Goal: Transaction & Acquisition: Purchase product/service

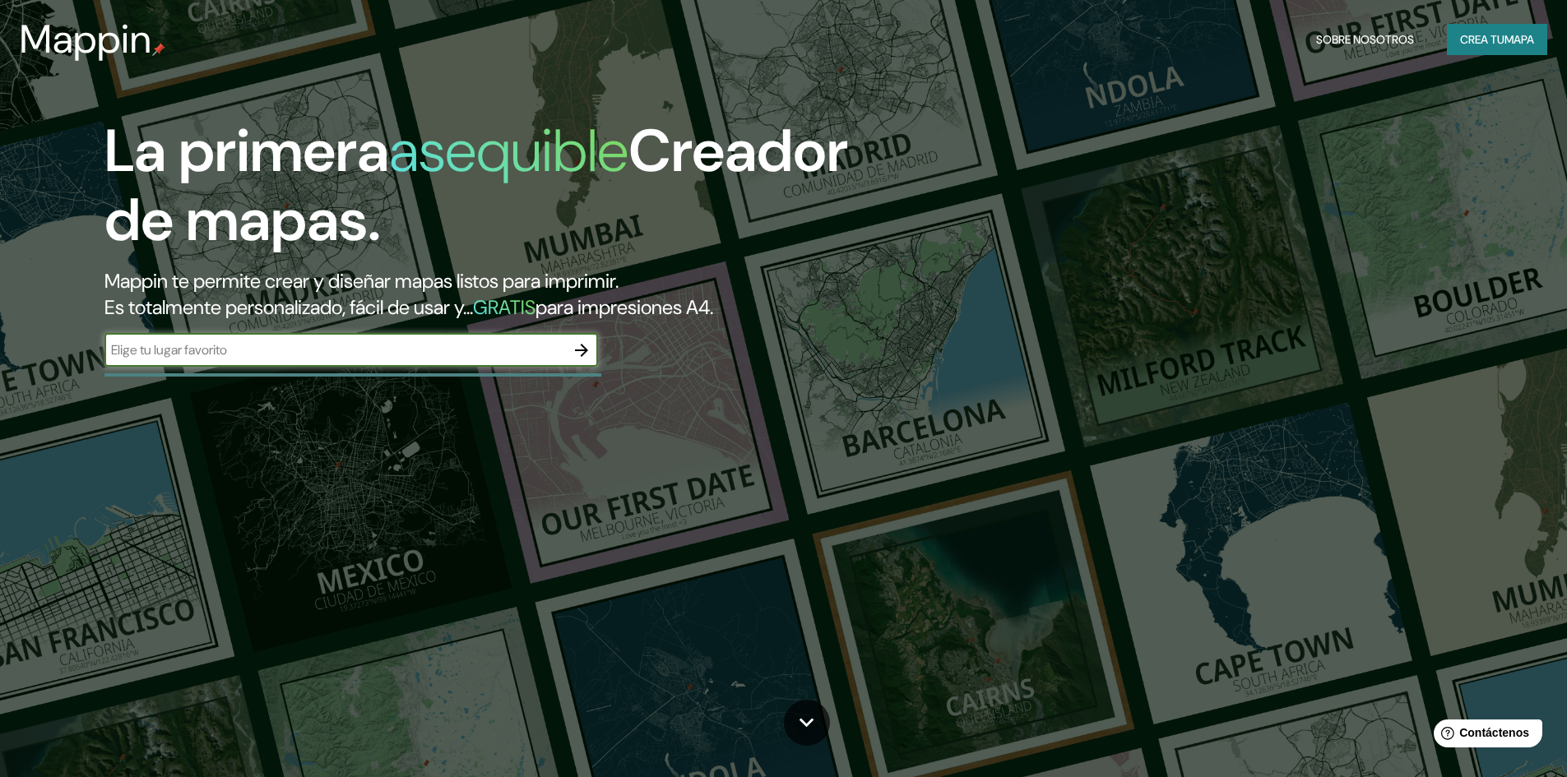
click at [1477, 42] on font "Crea tu" at bounding box center [1482, 39] width 44 height 15
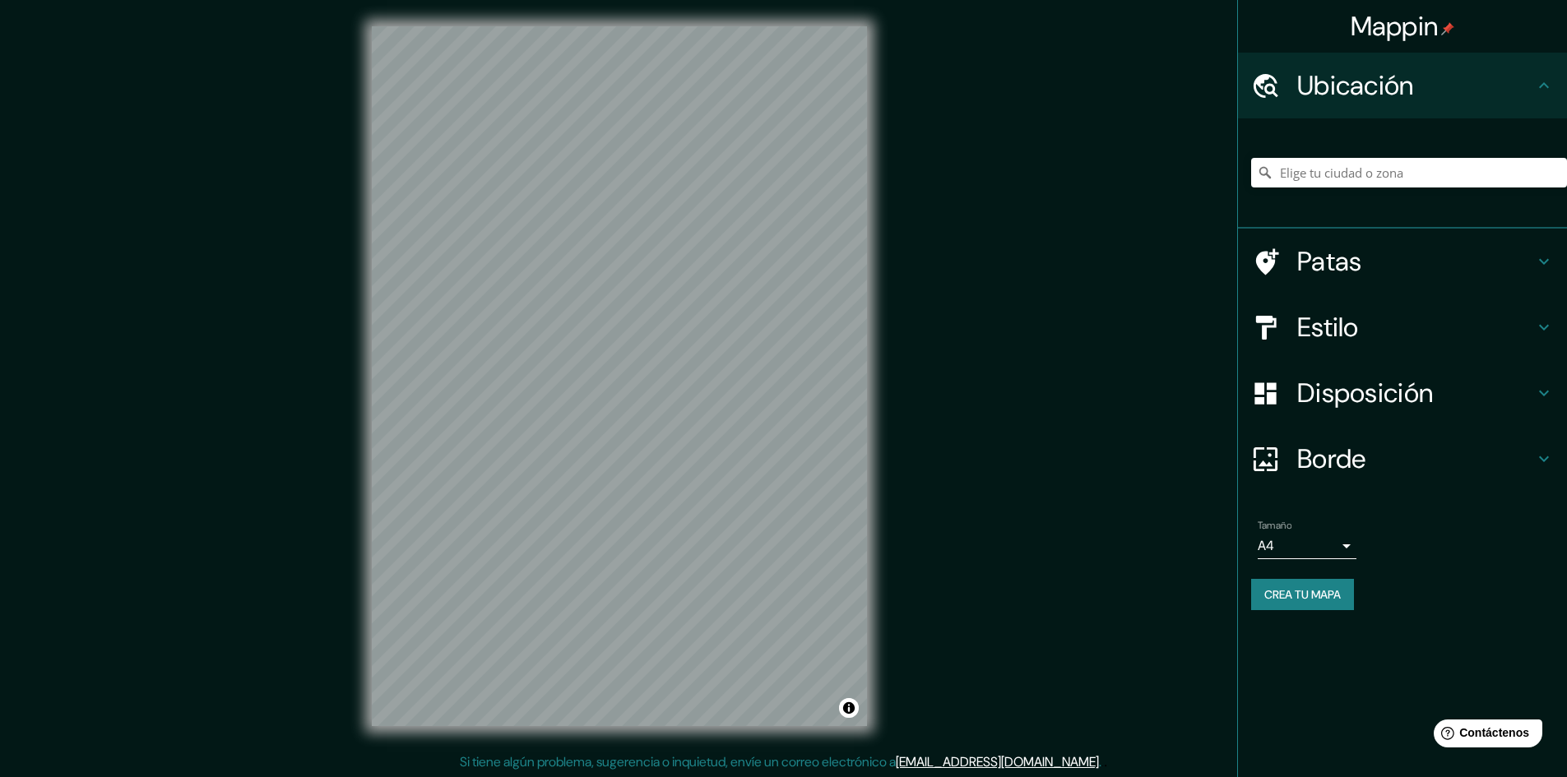
click at [1371, 103] on div "Ubicación" at bounding box center [1402, 86] width 329 height 66
click at [1344, 184] on input "Elige tu ciudad o zona" at bounding box center [1409, 173] width 316 height 30
click at [1444, 172] on input "San [PERSON_NAME] De Lurigancho, [GEOGRAPHIC_DATA], [GEOGRAPHIC_DATA], [GEOGRAP…" at bounding box center [1409, 173] width 316 height 30
drag, startPoint x: 1436, startPoint y: 176, endPoint x: 1579, endPoint y: 167, distance: 142.6
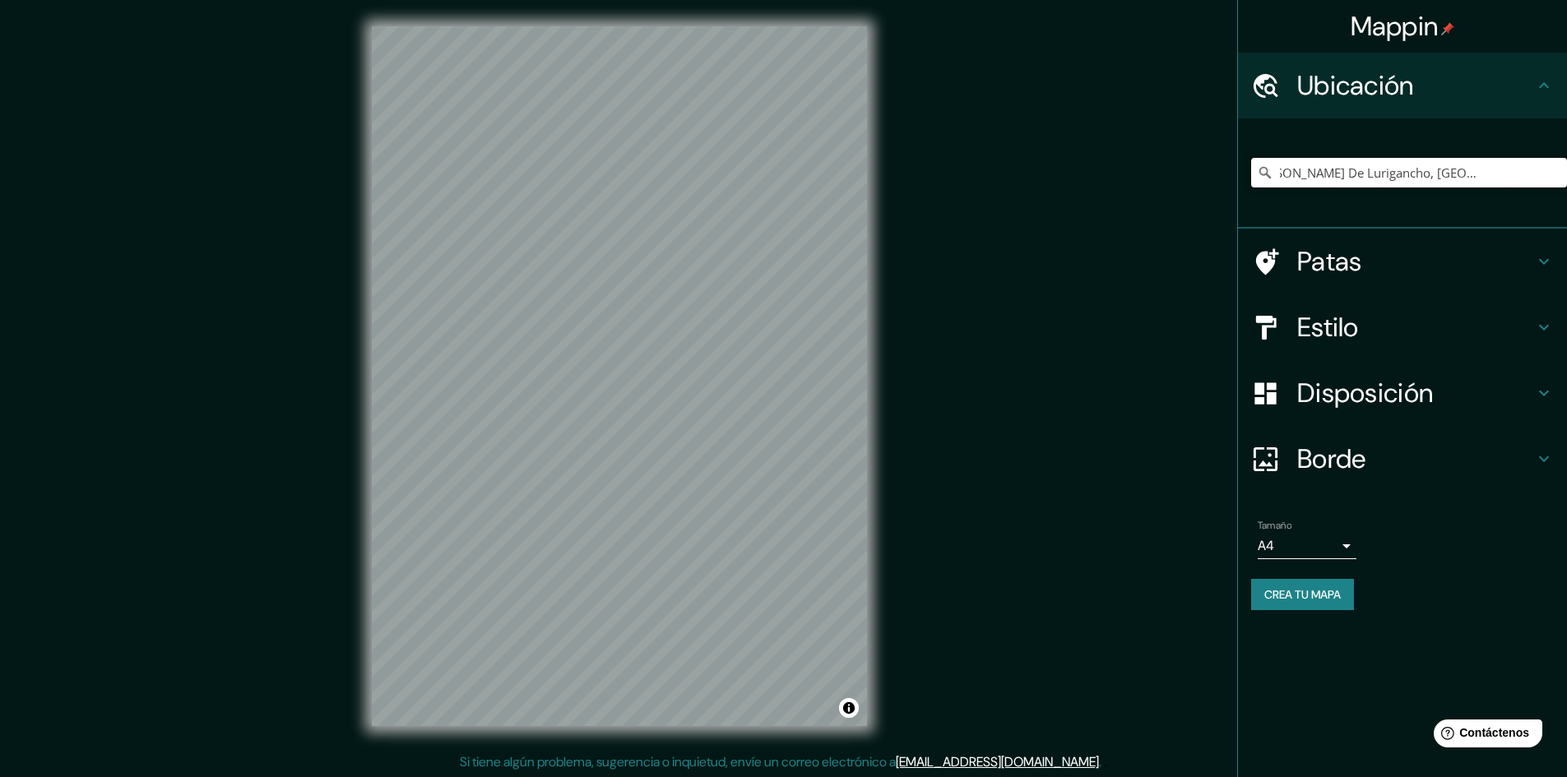
click at [1566, 167] on html "Mappin Ubicación [GEOGRAPHIC_DATA][PERSON_NAME], [GEOGRAPHIC_DATA], [GEOGRAPHIC…" at bounding box center [783, 388] width 1567 height 777
click at [1533, 180] on input "San [PERSON_NAME] De Lurigancho, [GEOGRAPHIC_DATA], [GEOGRAPHIC_DATA], [GEOGRAP…" at bounding box center [1409, 173] width 316 height 30
type input "[PERSON_NAME], [GEOGRAPHIC_DATA], [GEOGRAPHIC_DATA], [GEOGRAPHIC_DATA]"
click at [1343, 278] on font "Patas" at bounding box center [1329, 261] width 65 height 35
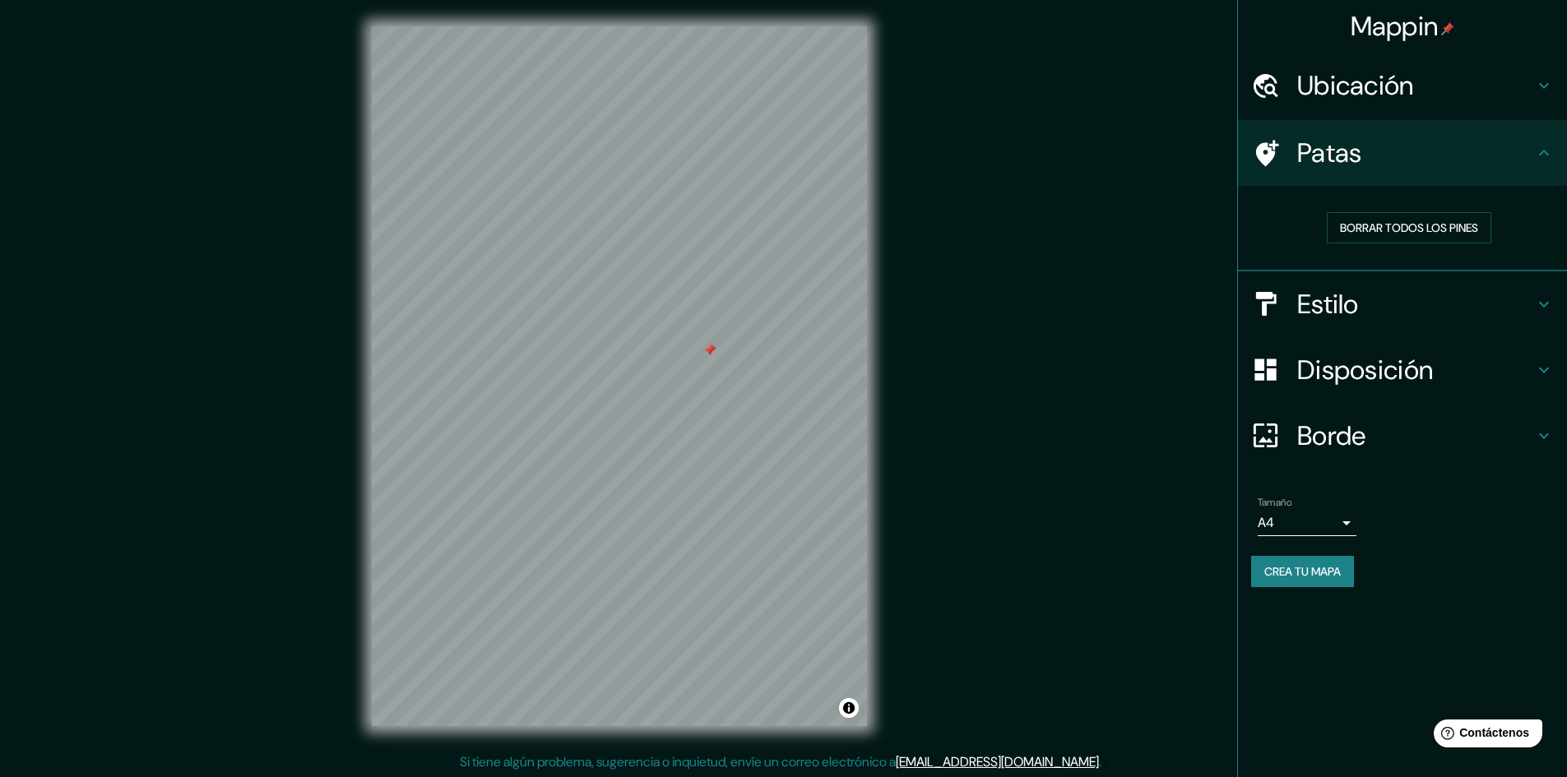
click at [1410, 162] on h4 "Patas" at bounding box center [1415, 153] width 237 height 33
click at [1337, 290] on font "Estilo" at bounding box center [1328, 304] width 62 height 35
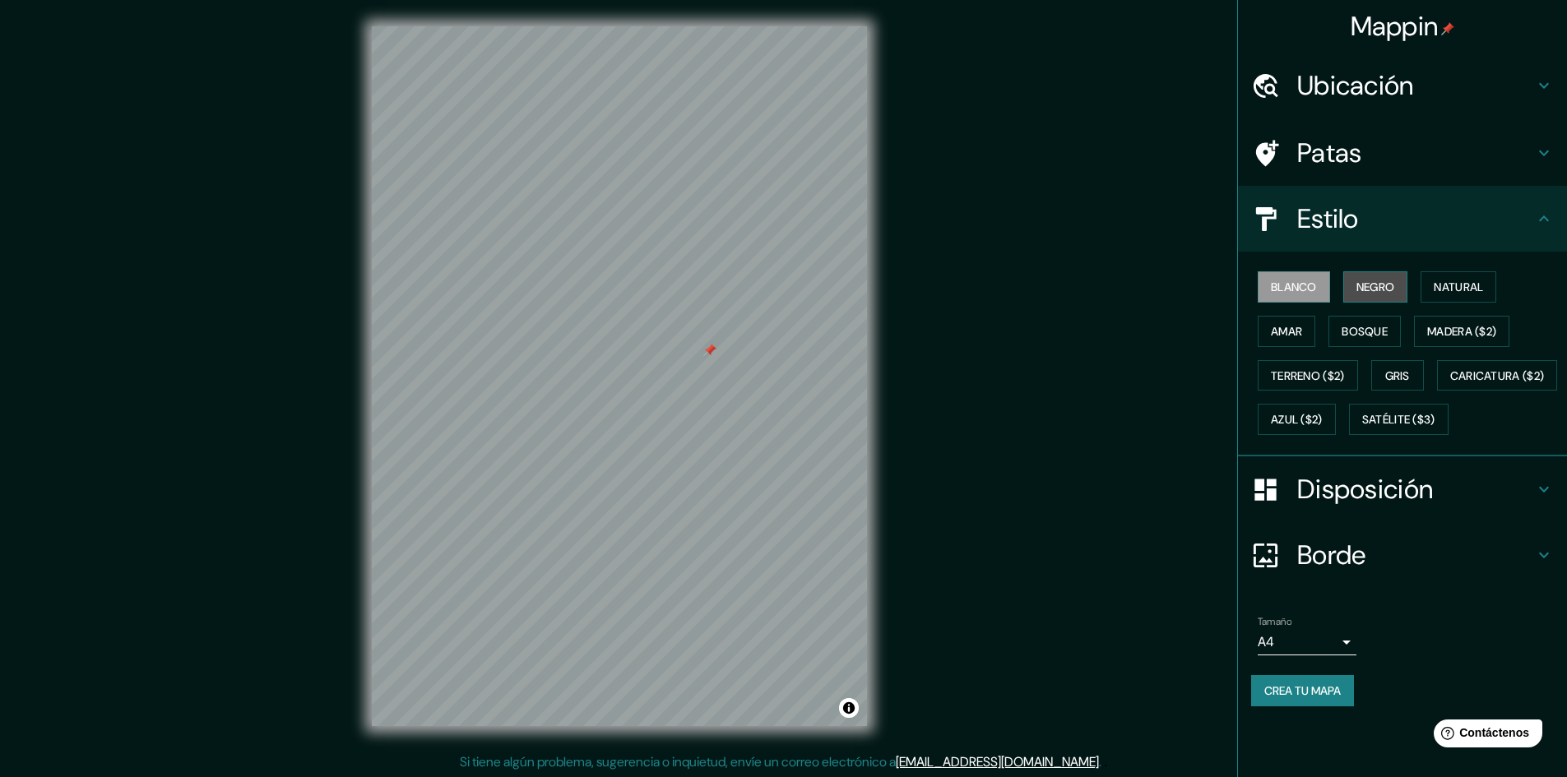
click at [1367, 292] on font "Negro" at bounding box center [1376, 287] width 39 height 15
click at [1462, 293] on font "Natural" at bounding box center [1458, 287] width 49 height 15
click at [1315, 332] on button "Amar" at bounding box center [1287, 331] width 58 height 31
click at [1355, 336] on font "Bosque" at bounding box center [1365, 331] width 46 height 15
click at [1451, 325] on font "Madera ($2)" at bounding box center [1461, 331] width 69 height 15
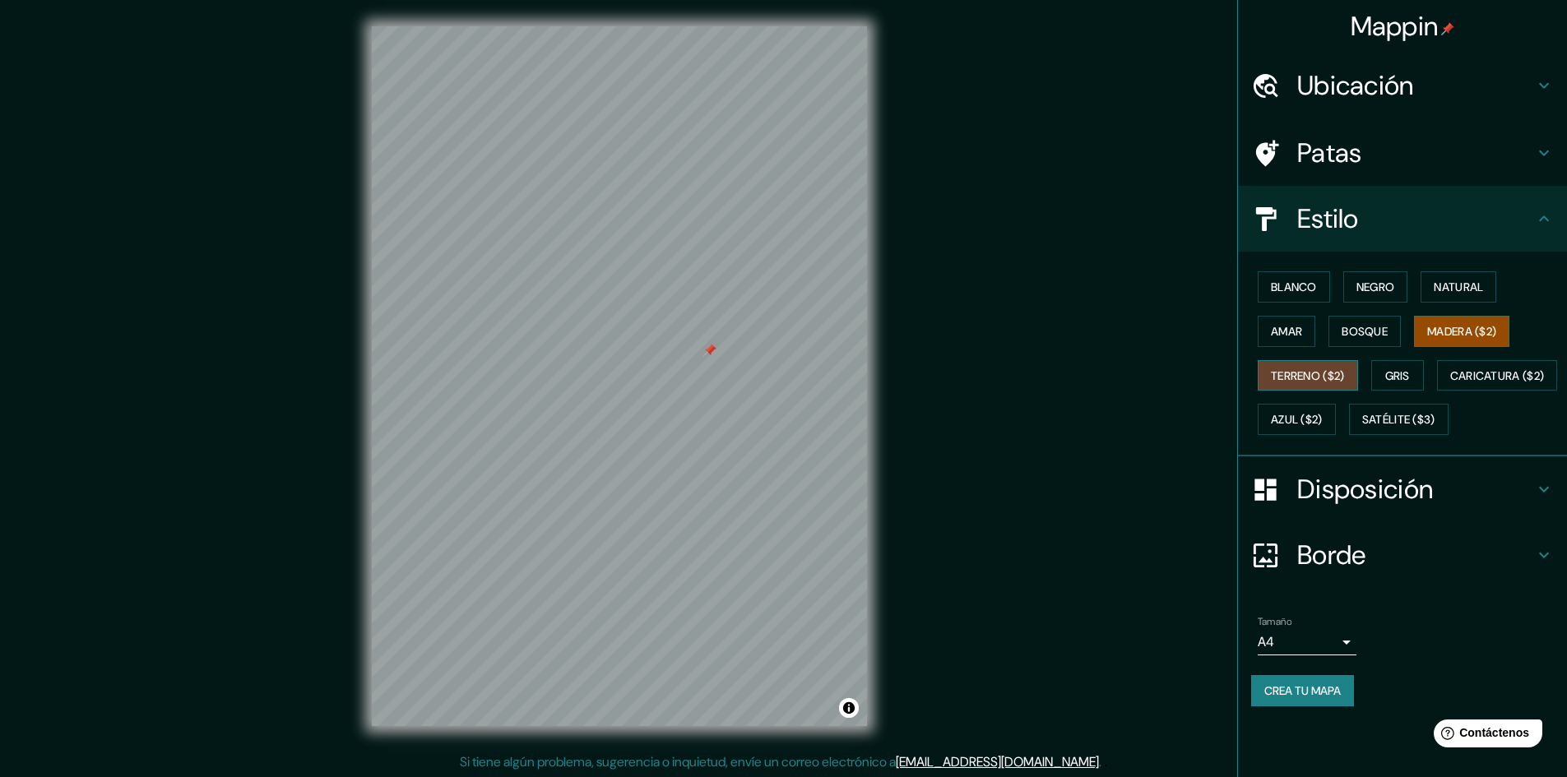
click at [1324, 369] on font "Terreno ($2)" at bounding box center [1308, 376] width 74 height 15
click at [1395, 386] on font "Gris" at bounding box center [1397, 375] width 25 height 21
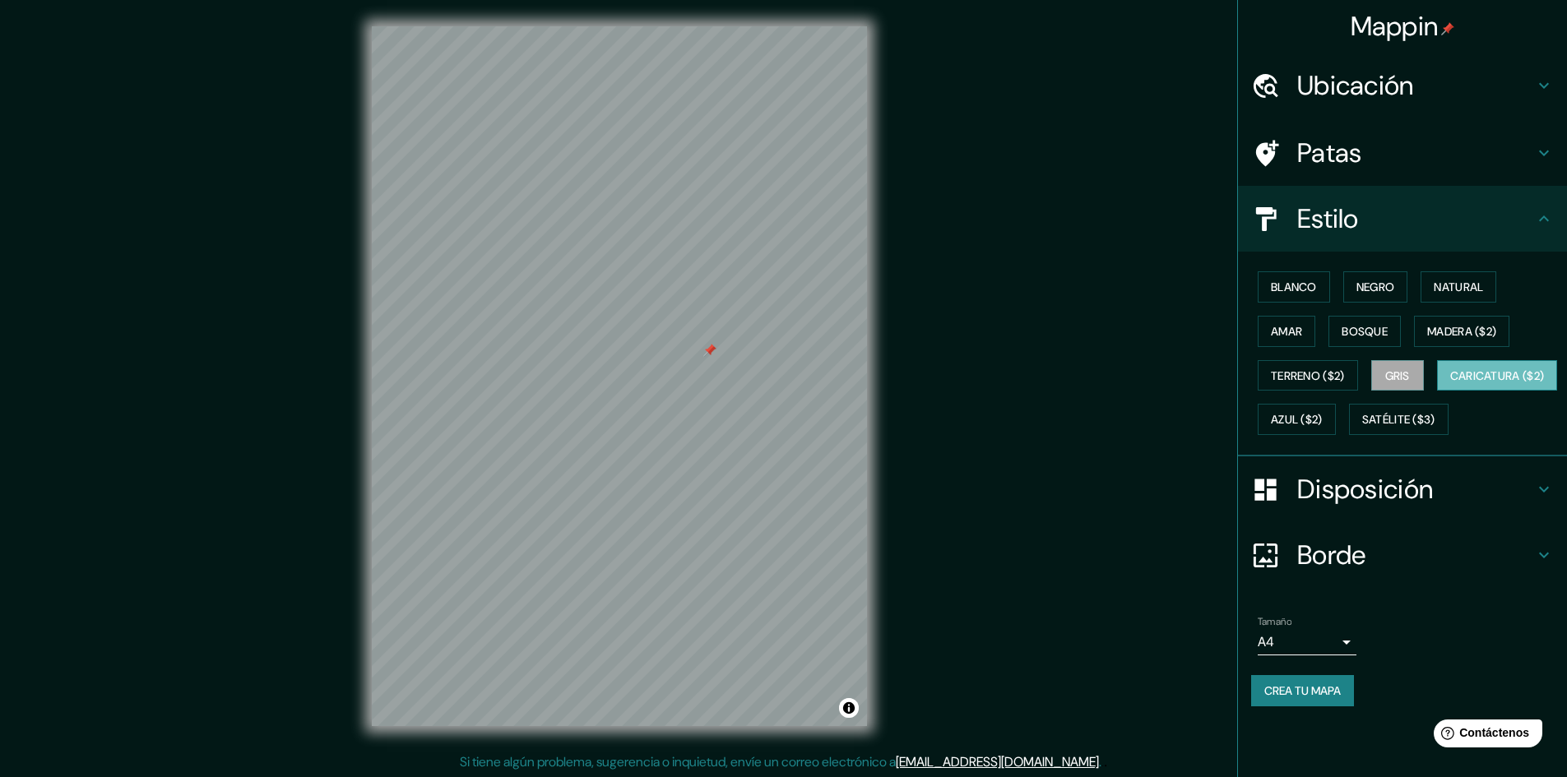
click at [1437, 392] on button "Caricatura ($2)" at bounding box center [1497, 375] width 121 height 31
click at [1323, 413] on font "Azul ($2)" at bounding box center [1297, 420] width 52 height 15
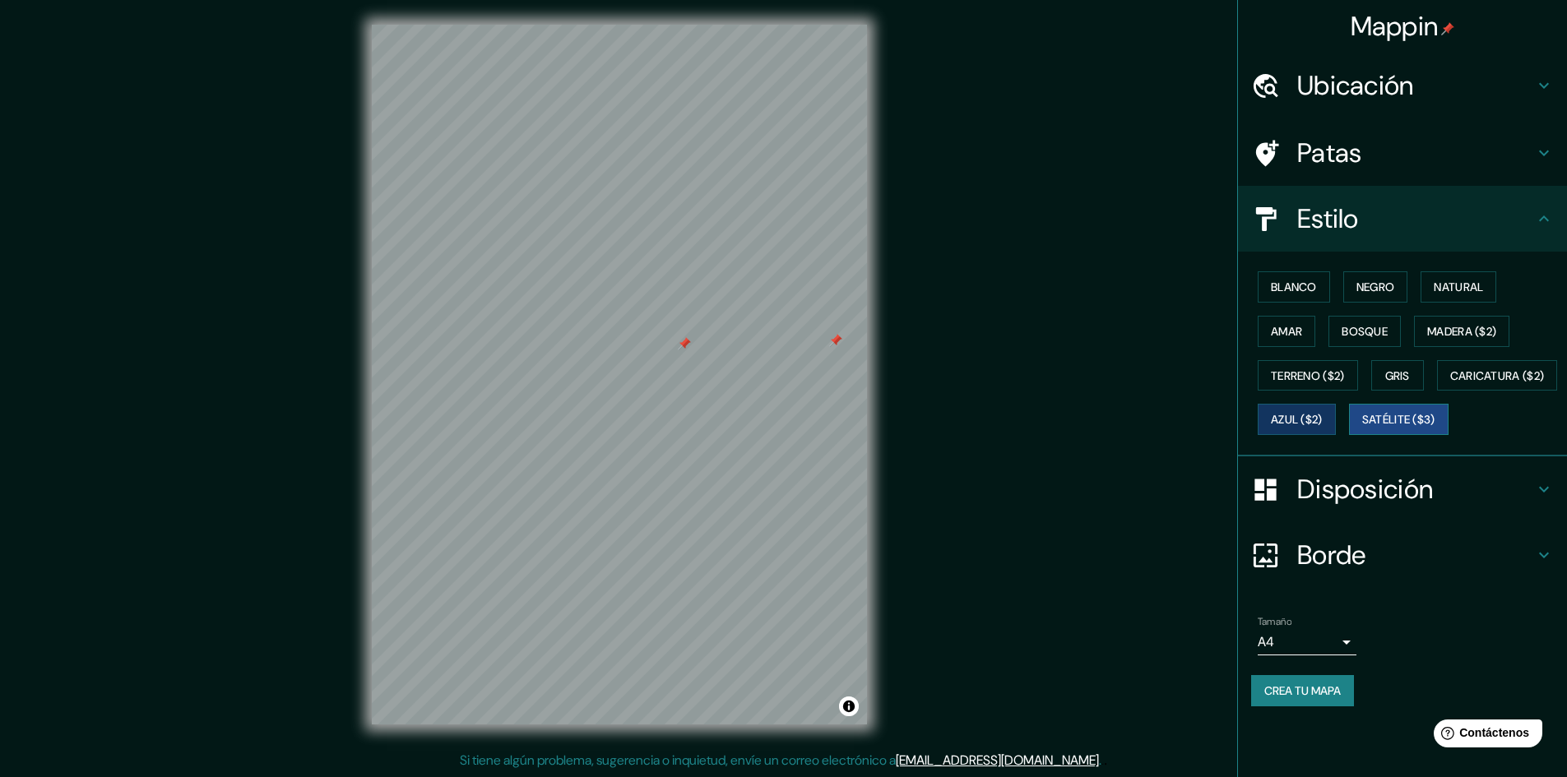
click at [1362, 428] on font "Satélite ($3)" at bounding box center [1398, 420] width 73 height 15
click at [1450, 387] on font "Caricatura ($2)" at bounding box center [1497, 375] width 95 height 21
click at [1339, 507] on font "Disposición" at bounding box center [1365, 489] width 136 height 35
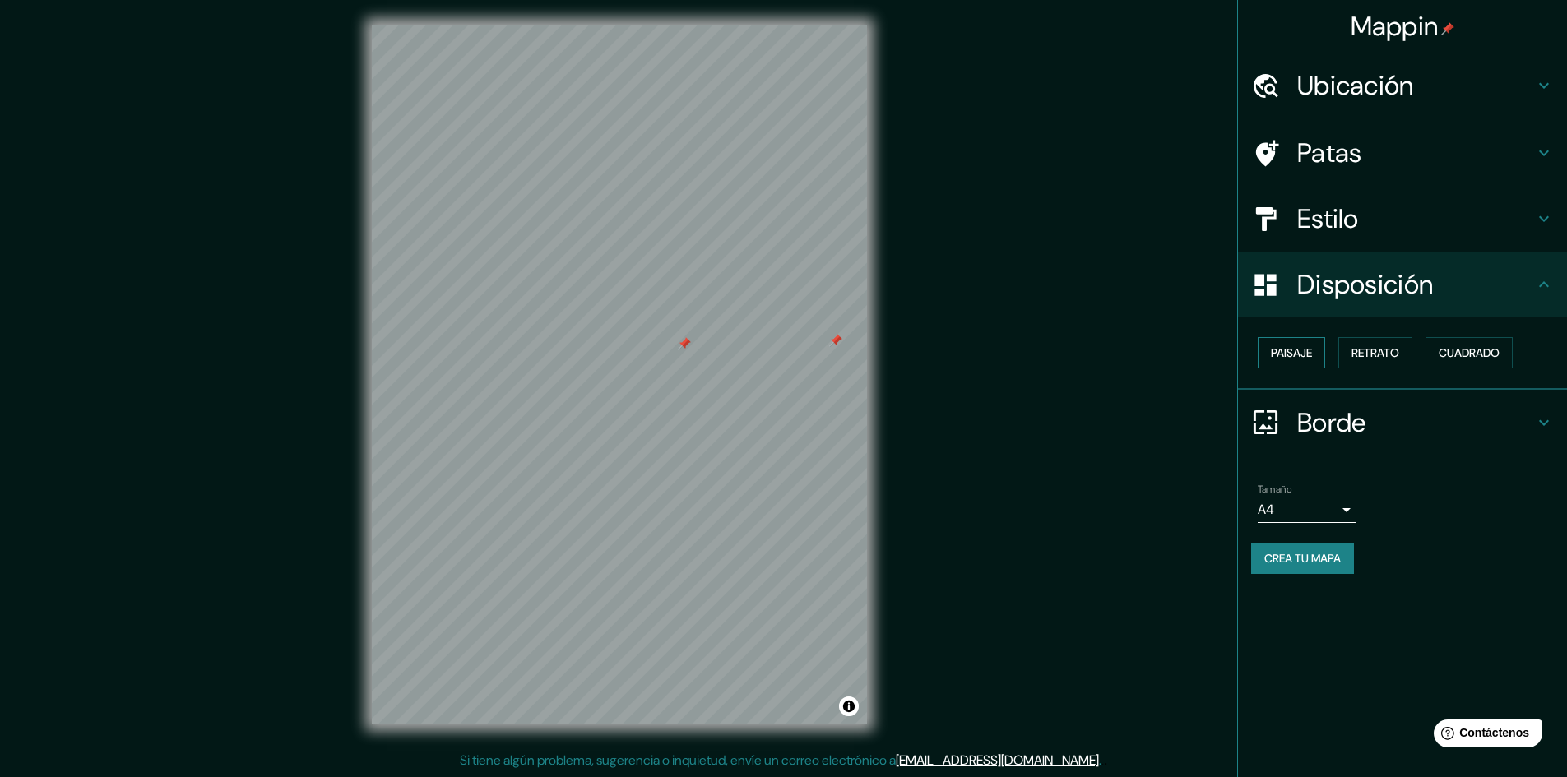
click at [1304, 361] on font "Paisaje" at bounding box center [1291, 352] width 41 height 21
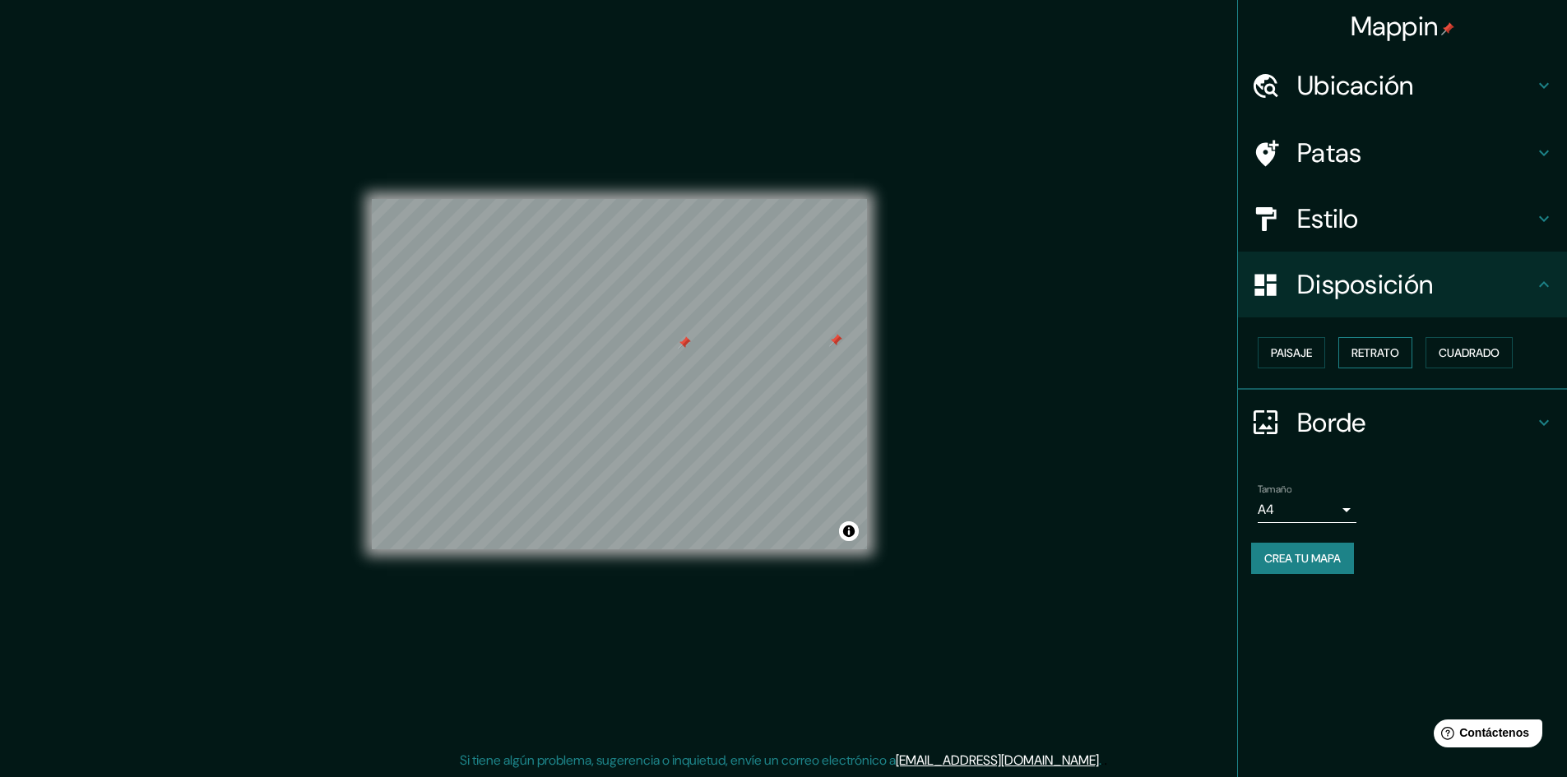
click at [1355, 355] on font "Retrato" at bounding box center [1376, 353] width 48 height 15
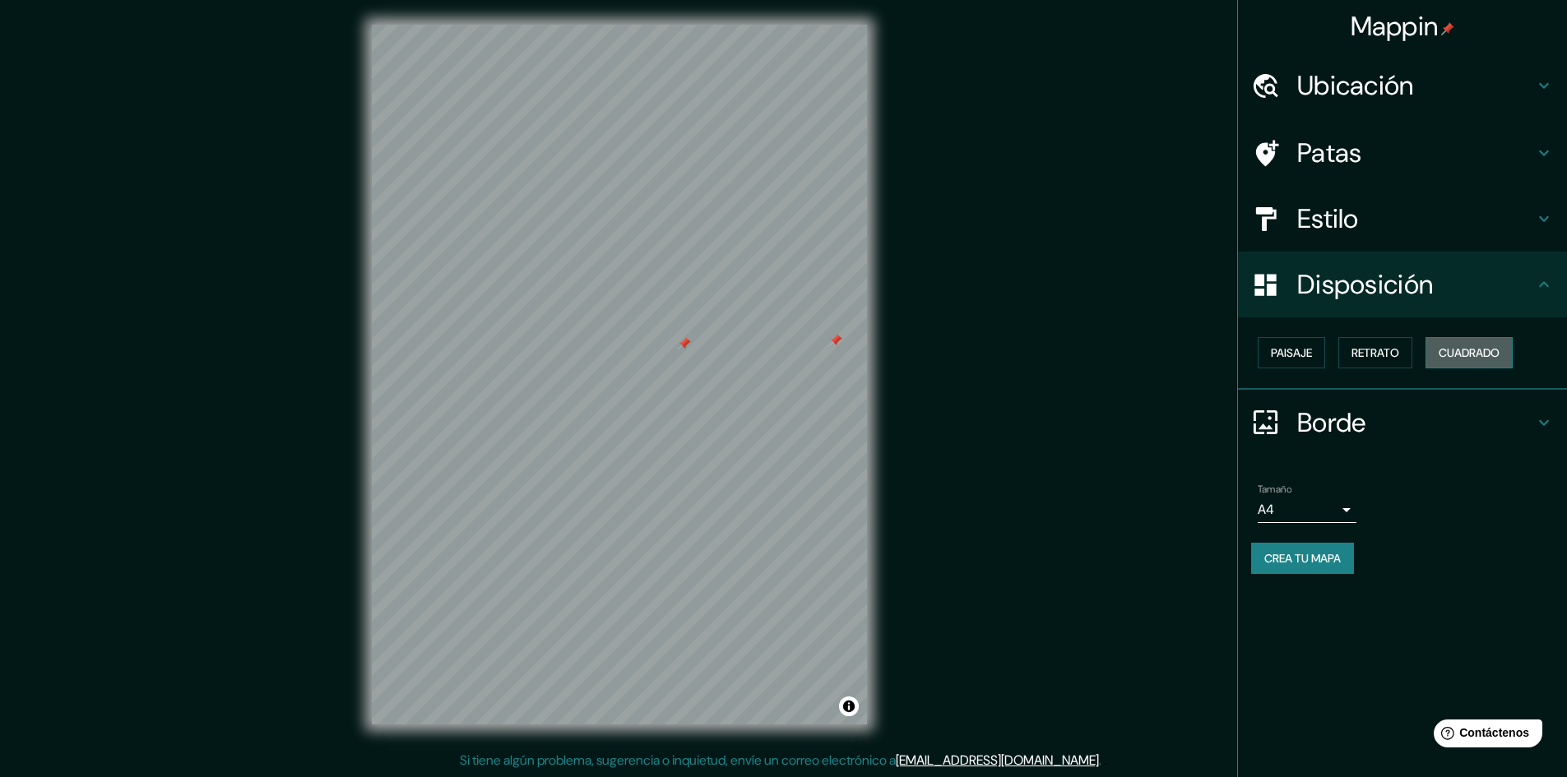
click at [1471, 356] on font "Cuadrado" at bounding box center [1469, 353] width 61 height 15
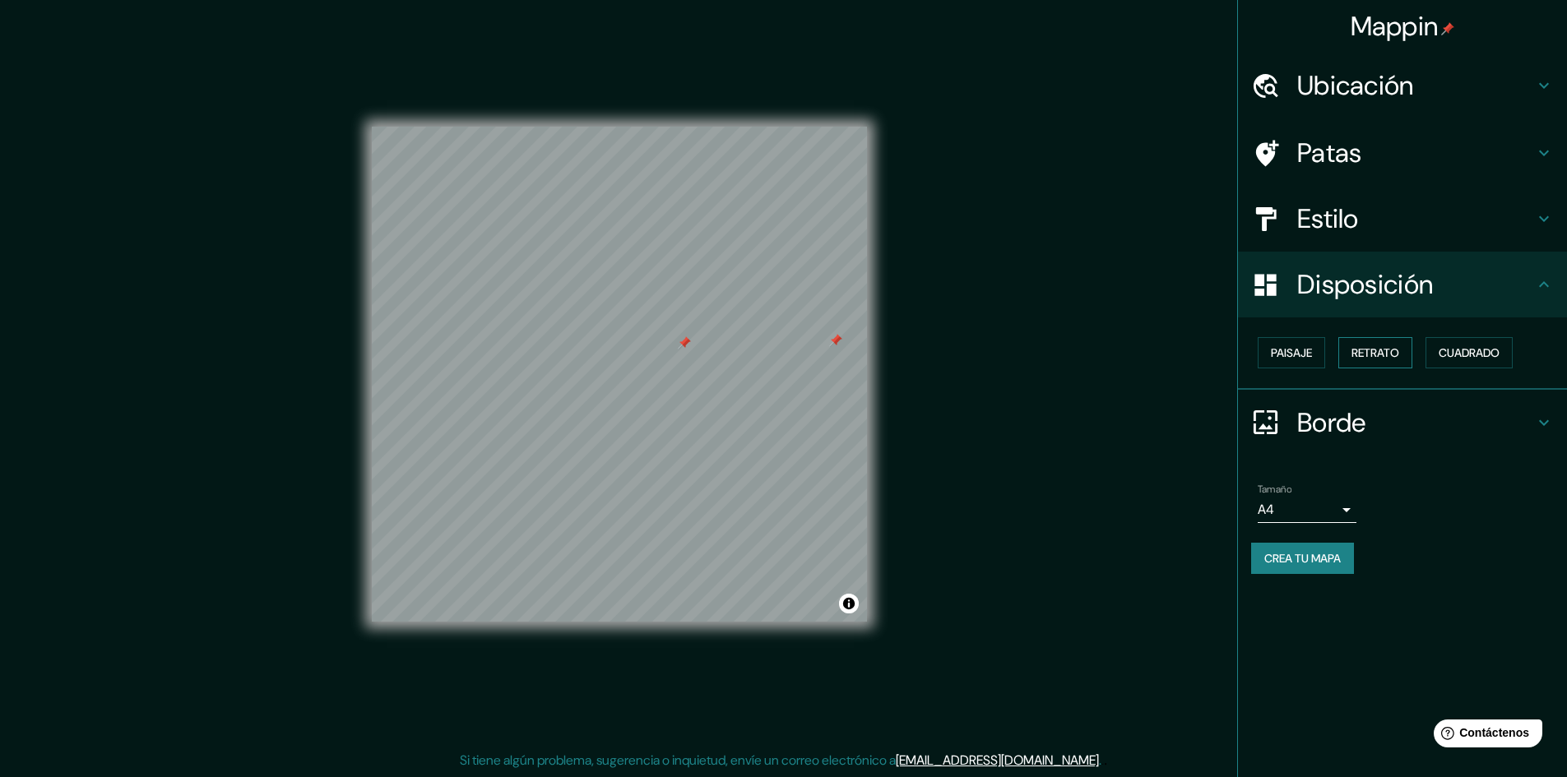
click at [1411, 353] on button "Retrato" at bounding box center [1376, 352] width 74 height 31
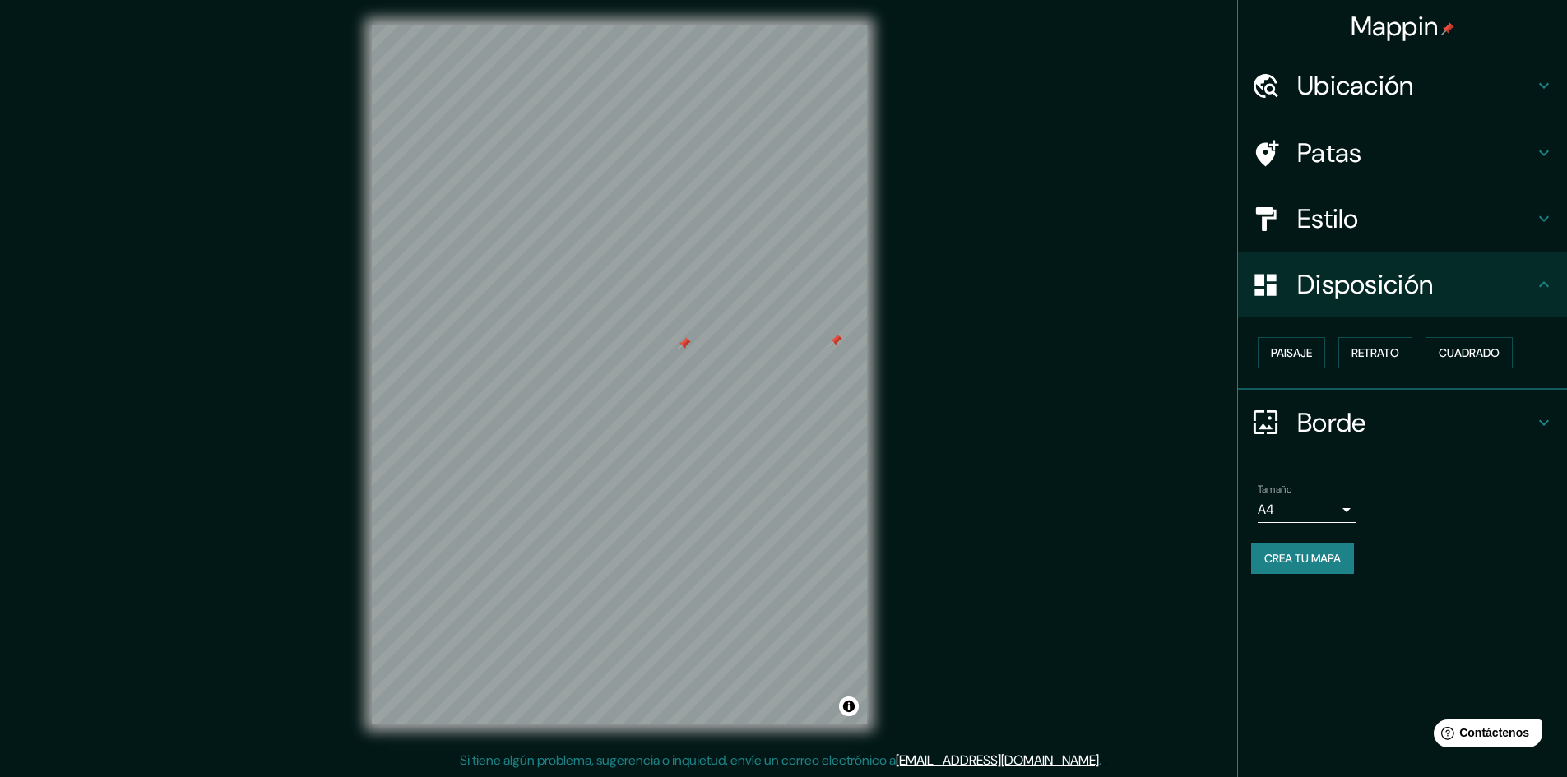
click at [1334, 434] on font "Borde" at bounding box center [1331, 423] width 69 height 35
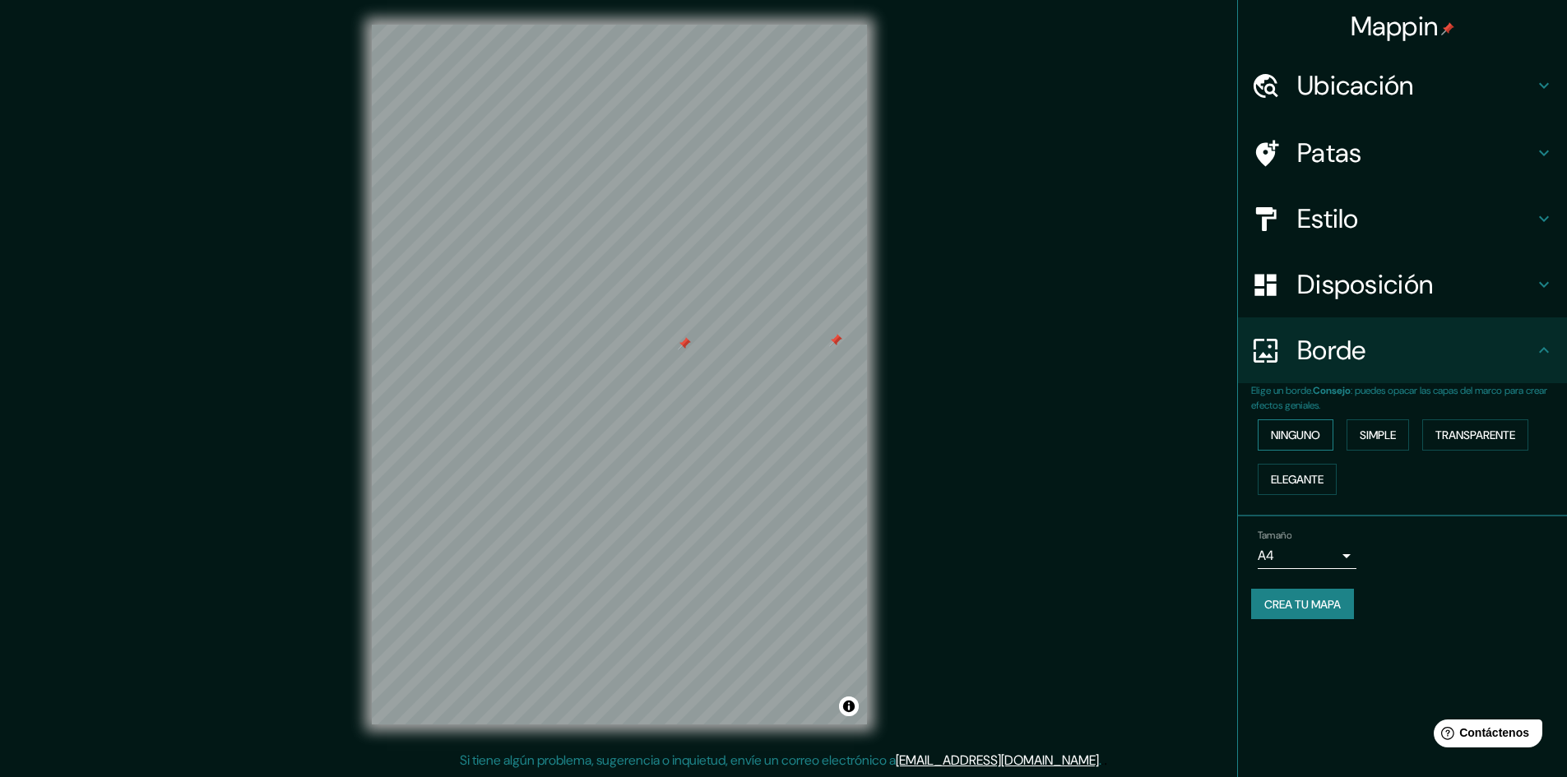
click at [1314, 426] on font "Ninguno" at bounding box center [1295, 435] width 49 height 21
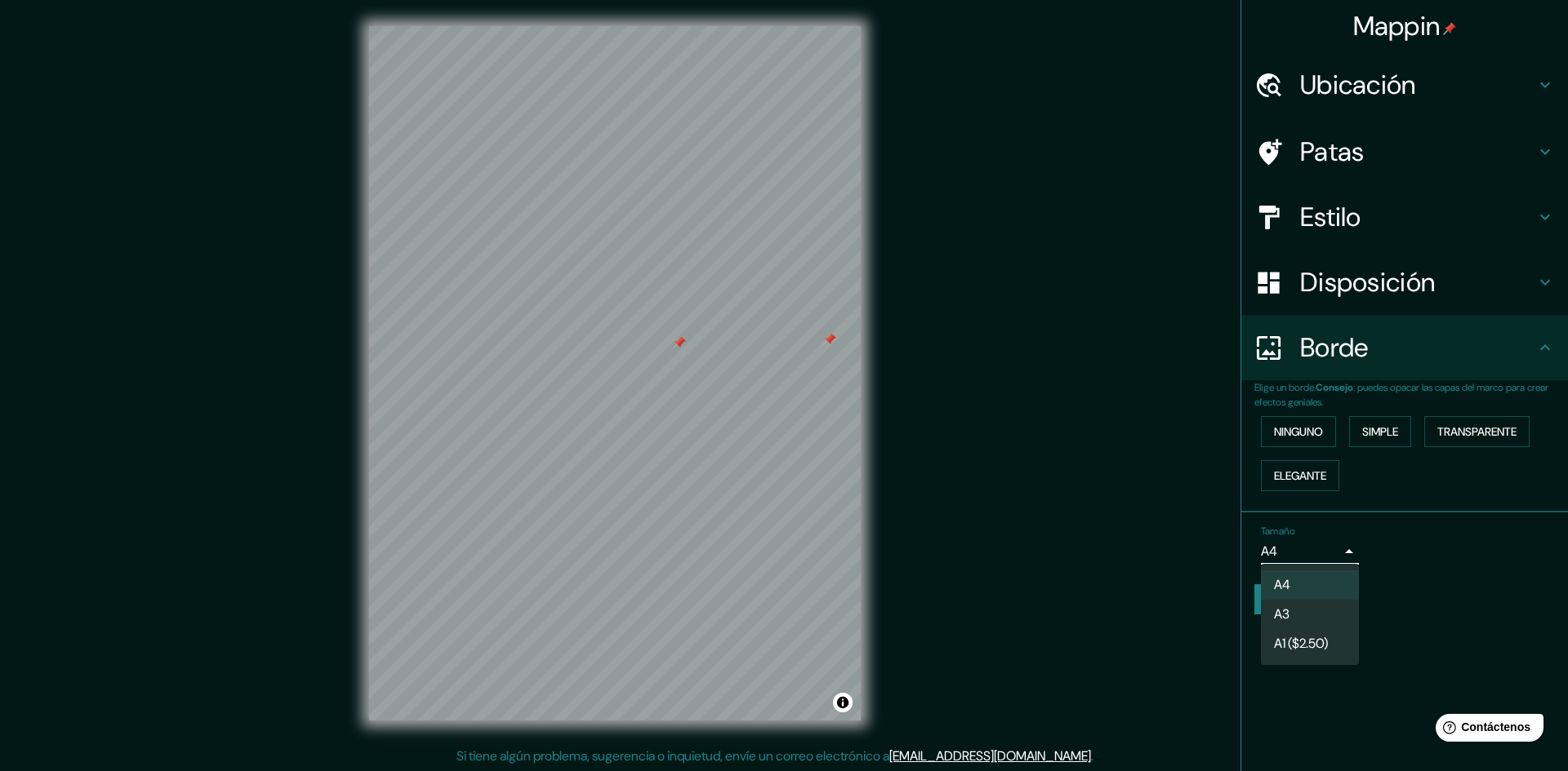
click at [1320, 548] on body "Mappin Ubicación [PERSON_NAME], [GEOGRAPHIC_DATA], [GEOGRAPHIC_DATA], [GEOGRAPH…" at bounding box center [784, 385] width 1568 height 771
click at [1323, 543] on div at bounding box center [784, 385] width 1568 height 771
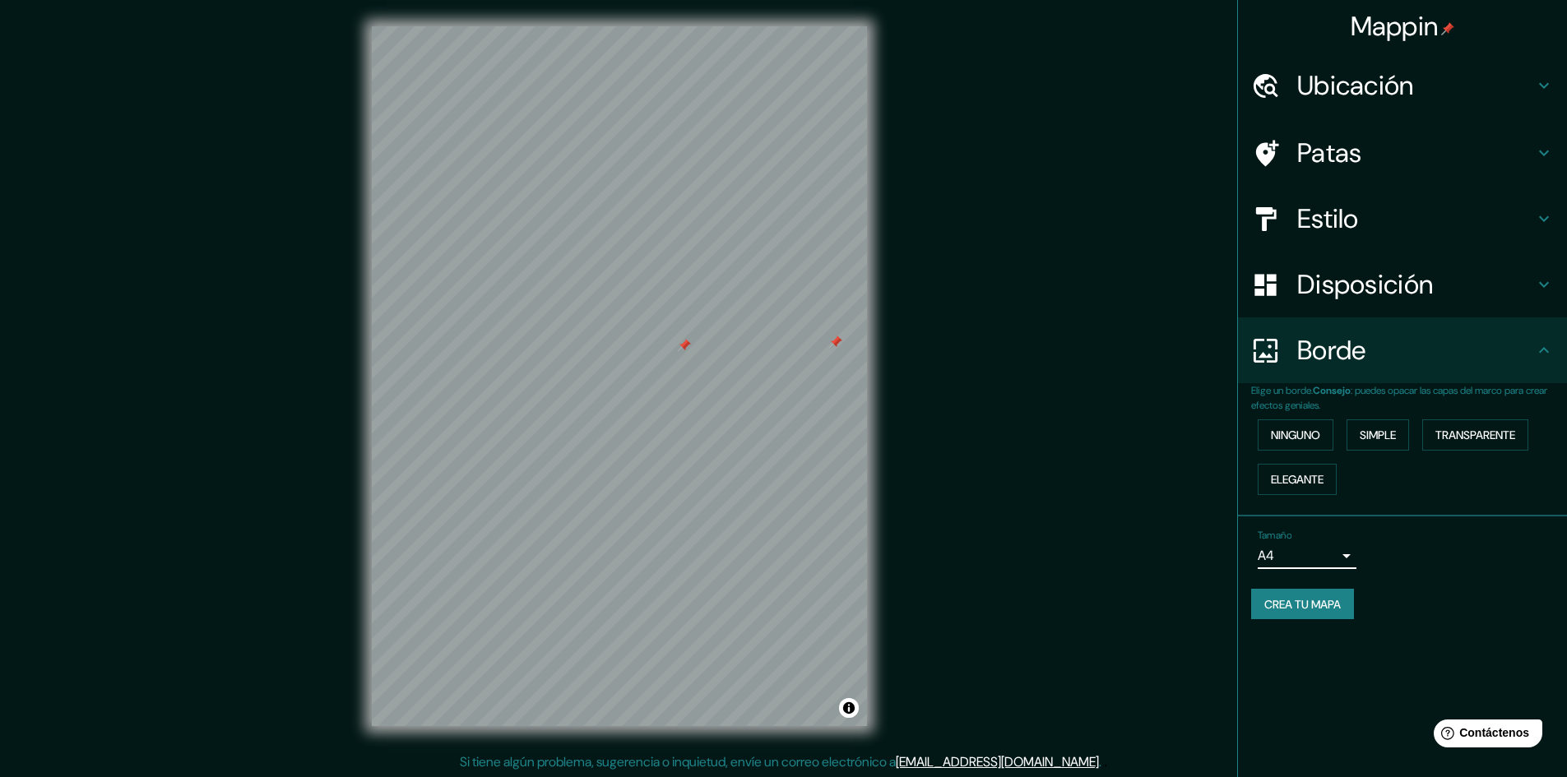
click at [1378, 360] on h4 "Borde" at bounding box center [1415, 350] width 237 height 33
click at [1359, 289] on font "Disposición" at bounding box center [1365, 284] width 136 height 35
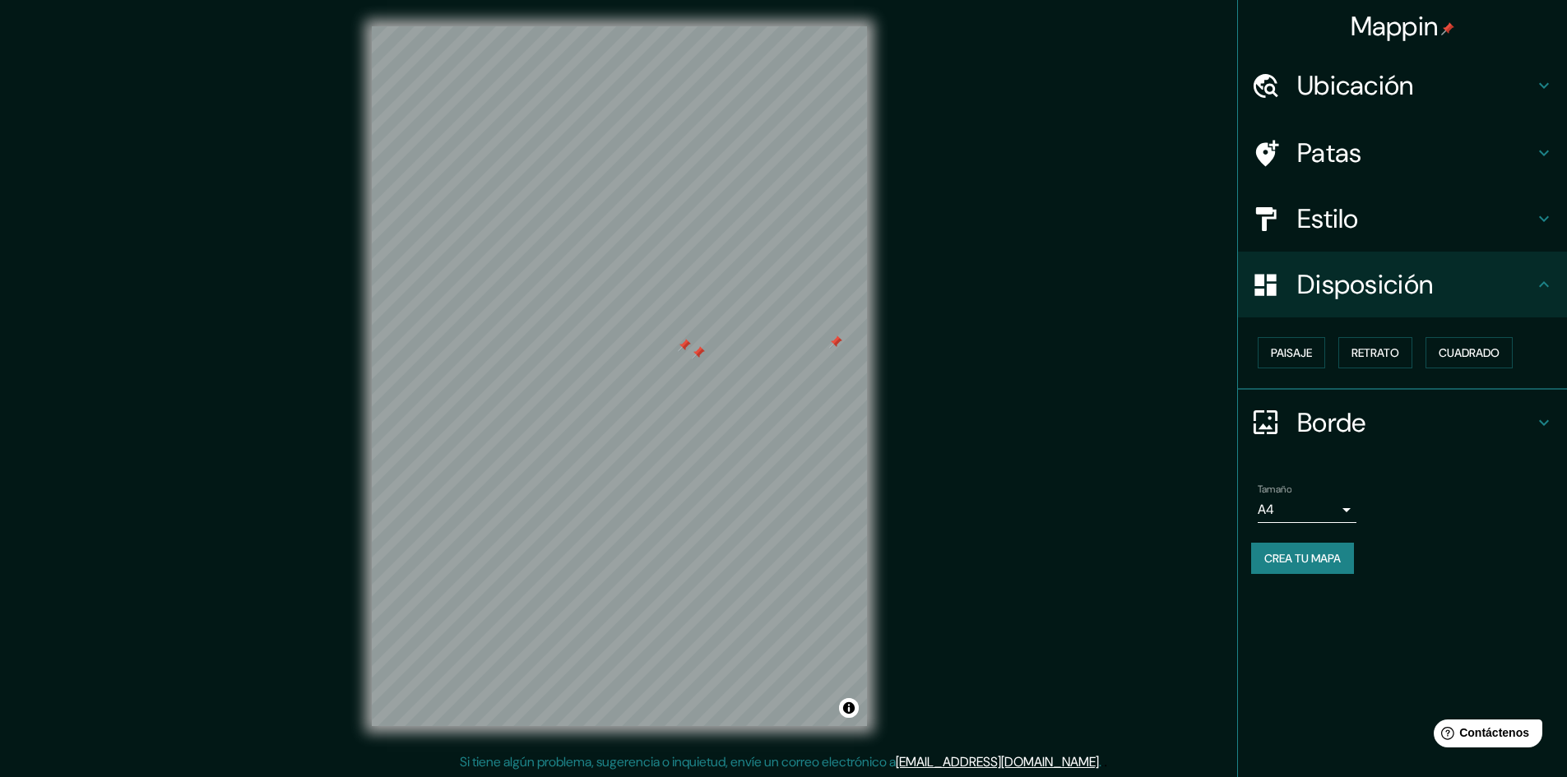
click at [688, 346] on div at bounding box center [684, 345] width 13 height 13
click at [696, 355] on div at bounding box center [698, 352] width 13 height 13
click at [838, 348] on div at bounding box center [835, 342] width 13 height 13
click at [1340, 220] on font "Estilo" at bounding box center [1328, 219] width 62 height 35
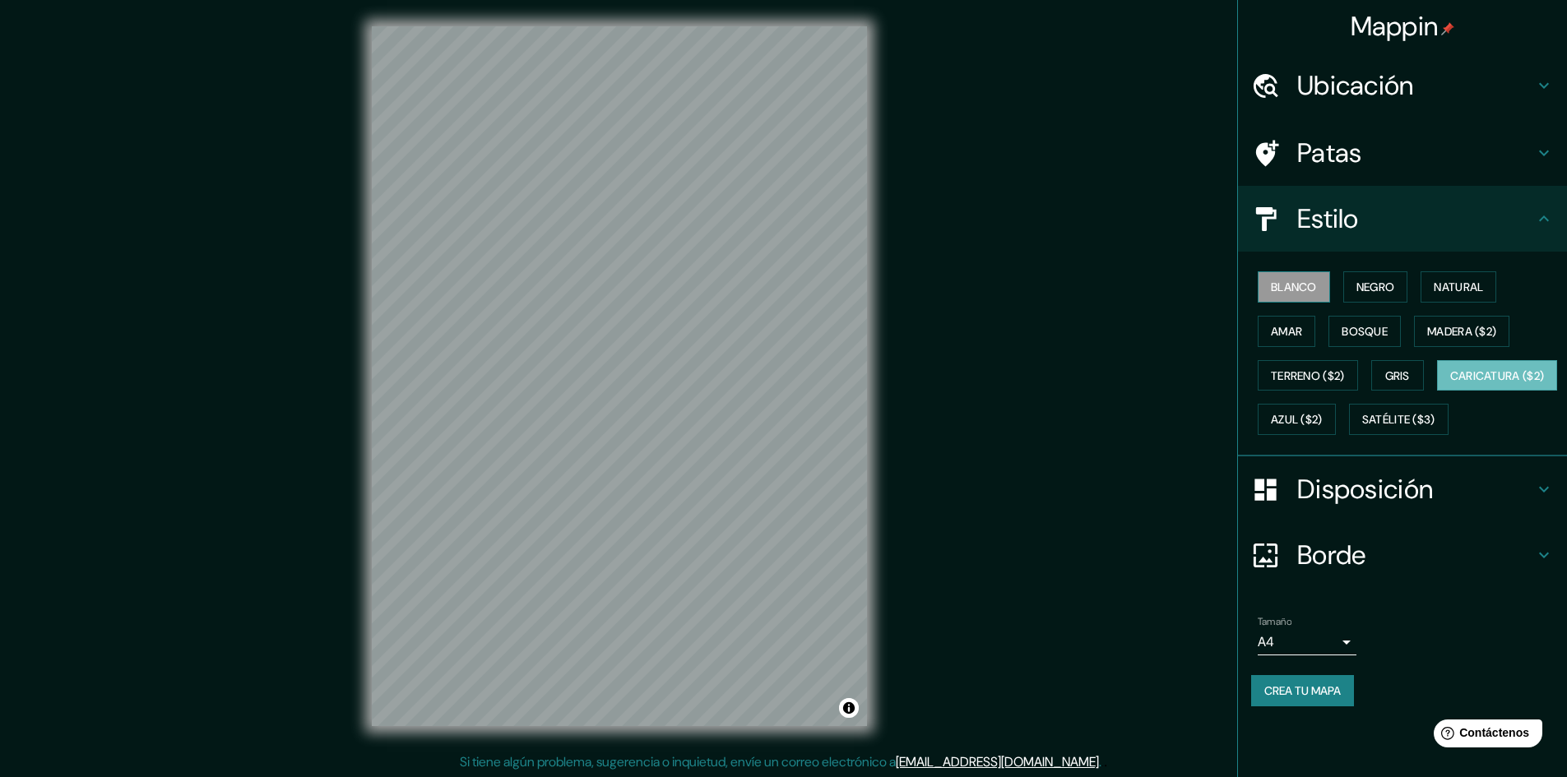
click at [1293, 285] on font "Blanco" at bounding box center [1294, 287] width 46 height 15
click at [1344, 287] on div "Blanco Negro Natural Amar Bosque Madera ($2) Terreno ($2) Gris Caricatura ($2) …" at bounding box center [1409, 353] width 316 height 177
click at [1365, 284] on font "Negro" at bounding box center [1376, 287] width 39 height 15
click at [1436, 285] on button "Natural" at bounding box center [1459, 286] width 76 height 31
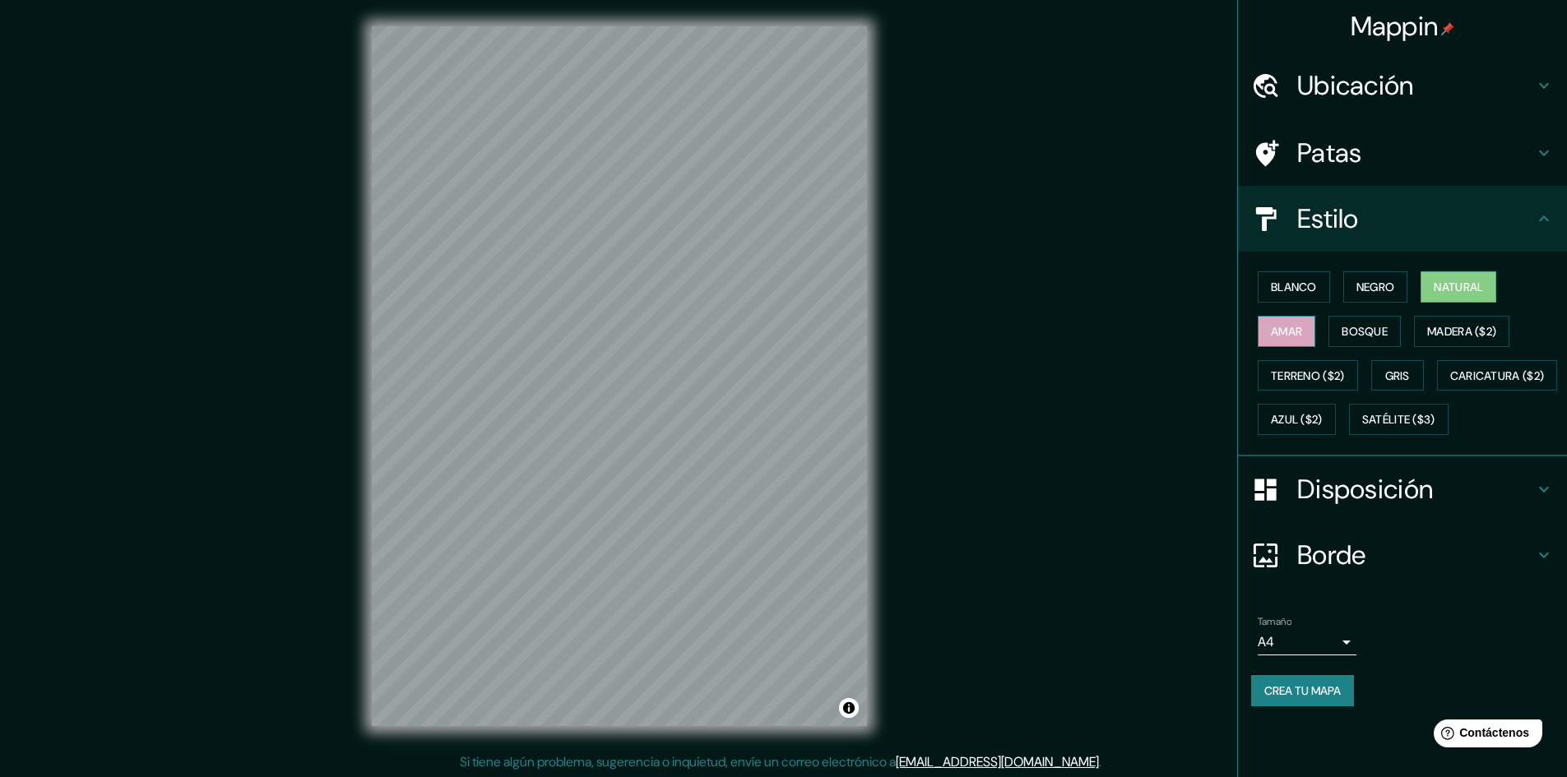
click at [1302, 330] on font "Amar" at bounding box center [1286, 331] width 31 height 15
click at [1362, 327] on font "Bosque" at bounding box center [1365, 331] width 46 height 15
click at [1438, 330] on font "Madera ($2)" at bounding box center [1461, 331] width 69 height 15
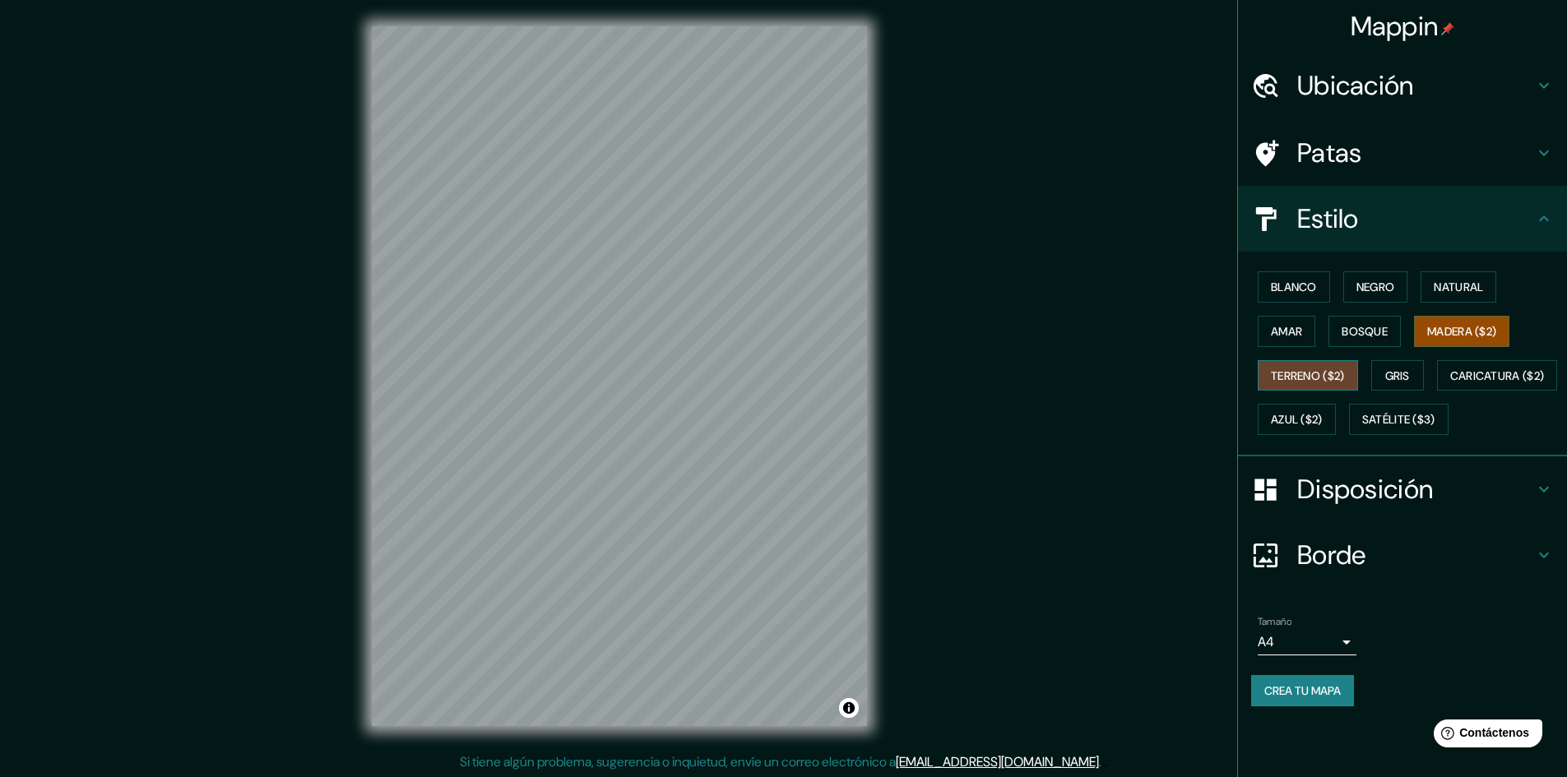
click at [1325, 386] on font "Terreno ($2)" at bounding box center [1308, 375] width 74 height 21
click at [1390, 382] on font "Gris" at bounding box center [1397, 376] width 25 height 15
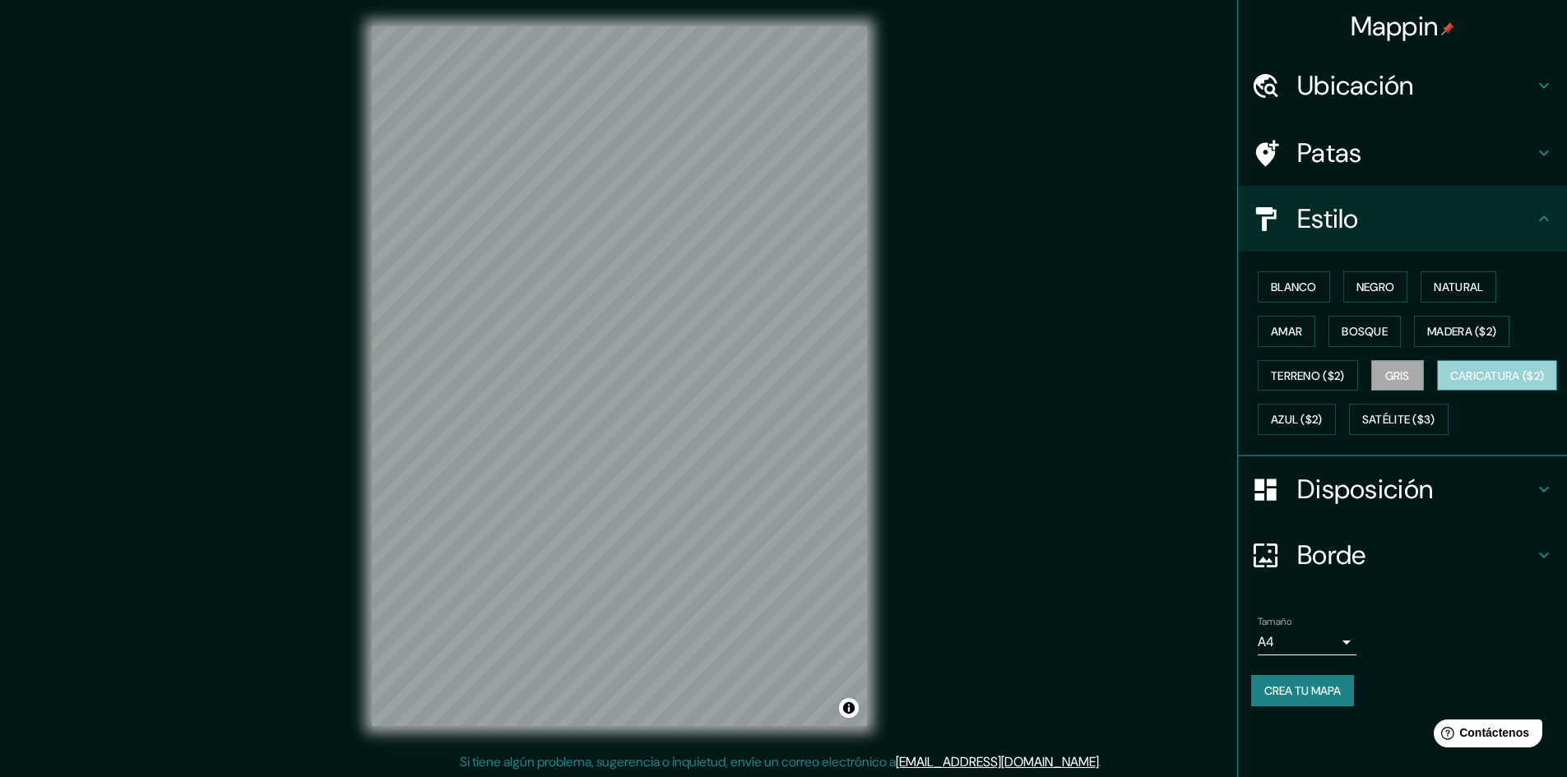
click at [1437, 392] on button "Caricatura ($2)" at bounding box center [1497, 375] width 121 height 31
click at [1323, 418] on font "Azul ($2)" at bounding box center [1297, 420] width 52 height 15
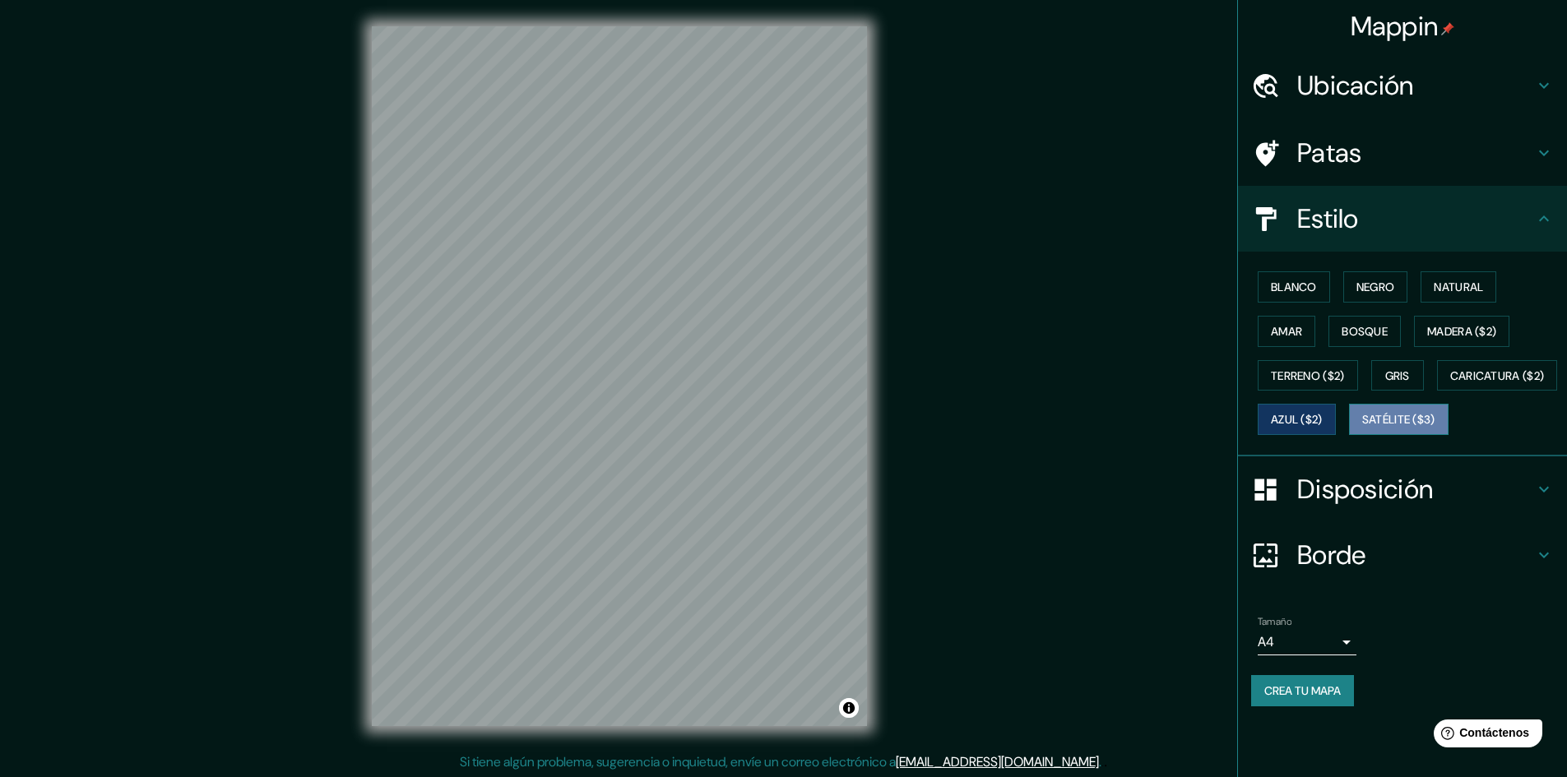
click at [1362, 428] on font "Satélite ($3)" at bounding box center [1398, 420] width 73 height 15
click at [1290, 304] on div "Blanco Negro Natural Amar Bosque Madera ($2) Terreno ($2) Gris Caricatura ($2) …" at bounding box center [1409, 353] width 316 height 177
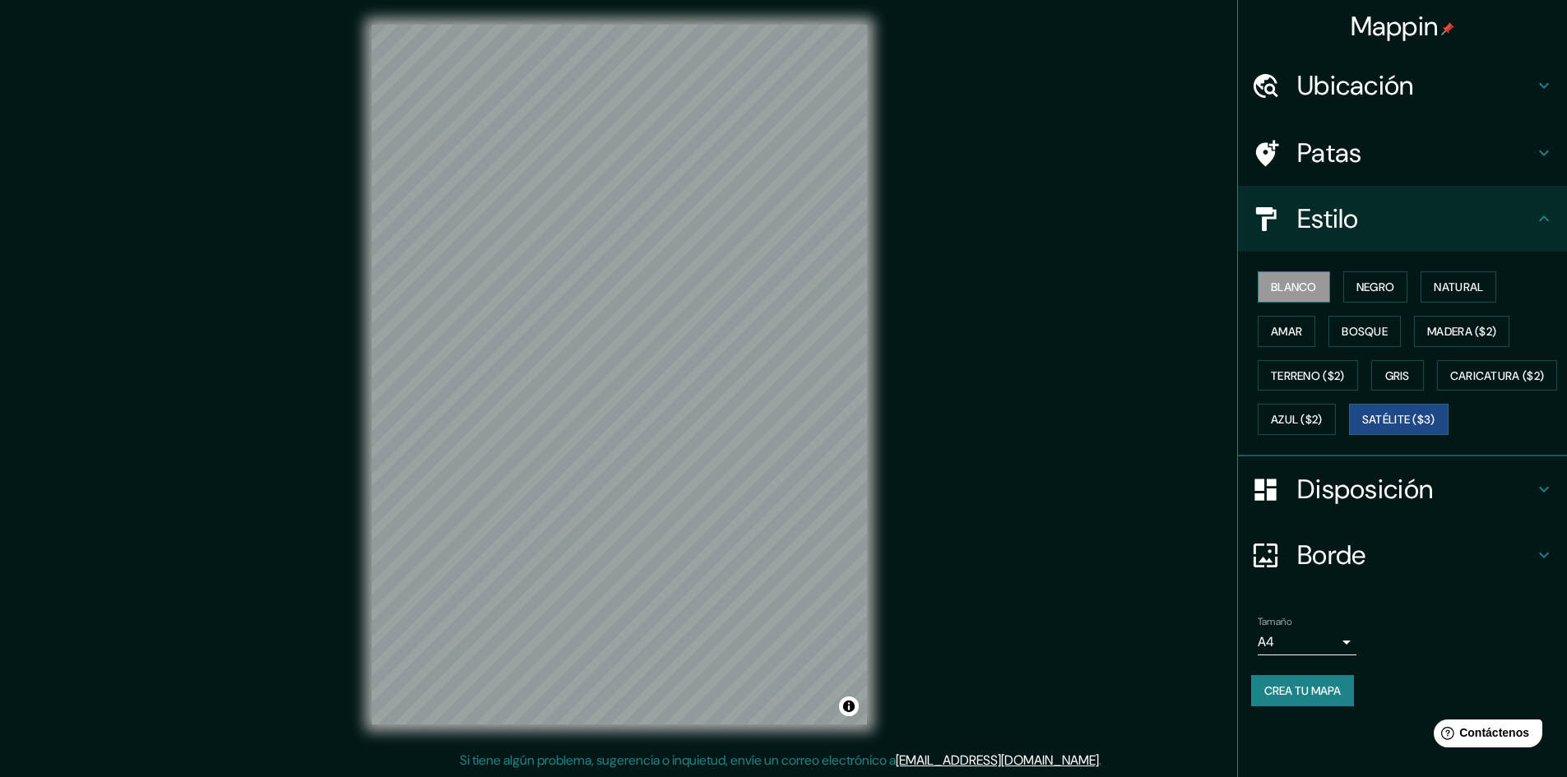
click at [1291, 292] on font "Blanco" at bounding box center [1294, 287] width 46 height 15
click at [1348, 286] on button "Negro" at bounding box center [1376, 286] width 65 height 31
click at [1316, 281] on font "Blanco" at bounding box center [1294, 287] width 46 height 15
